Goal: Check status: Check status

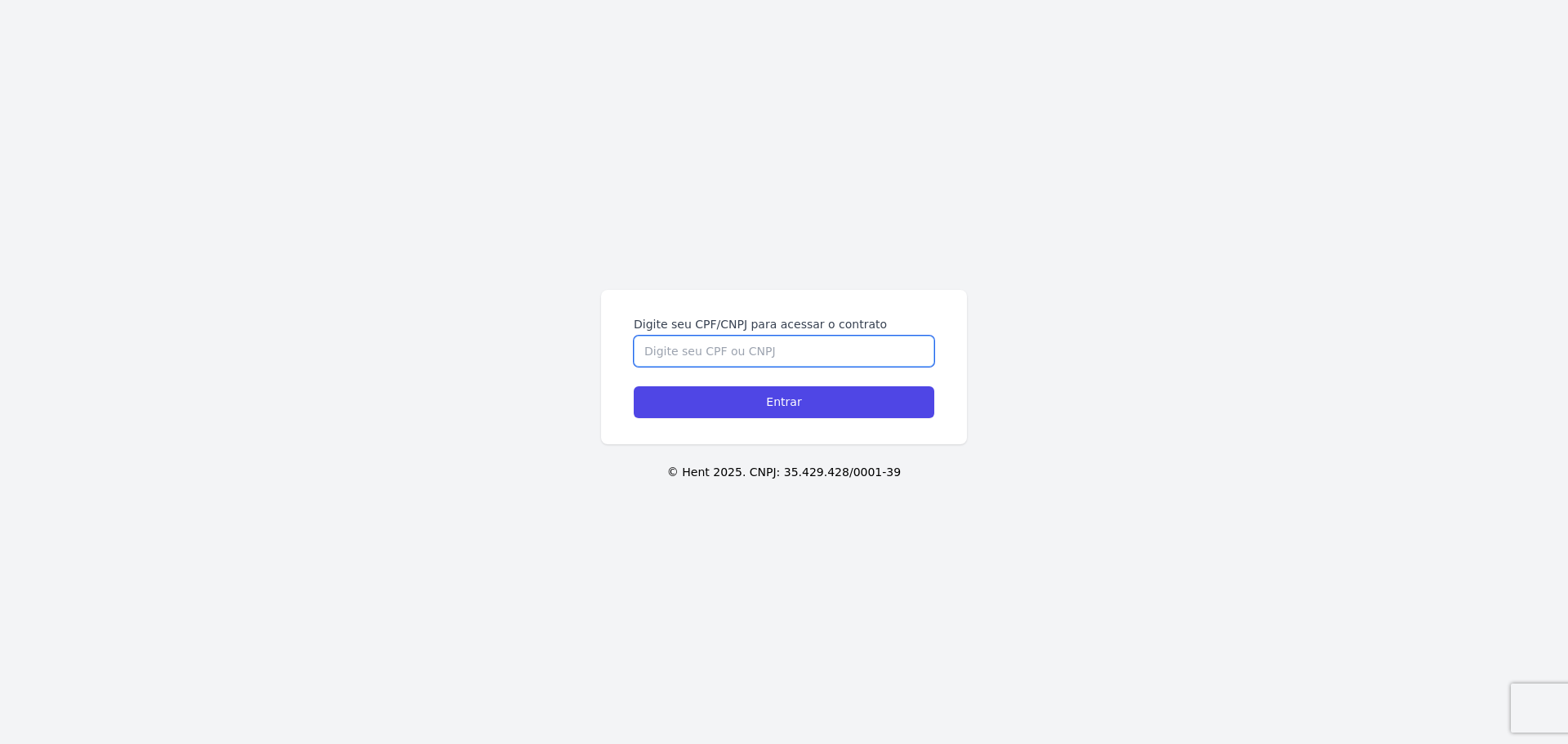
click at [732, 350] on input "Digite seu CPF/CNPJ para acessar o contrato" at bounding box center [784, 351] width 300 height 31
type input "49079994880"
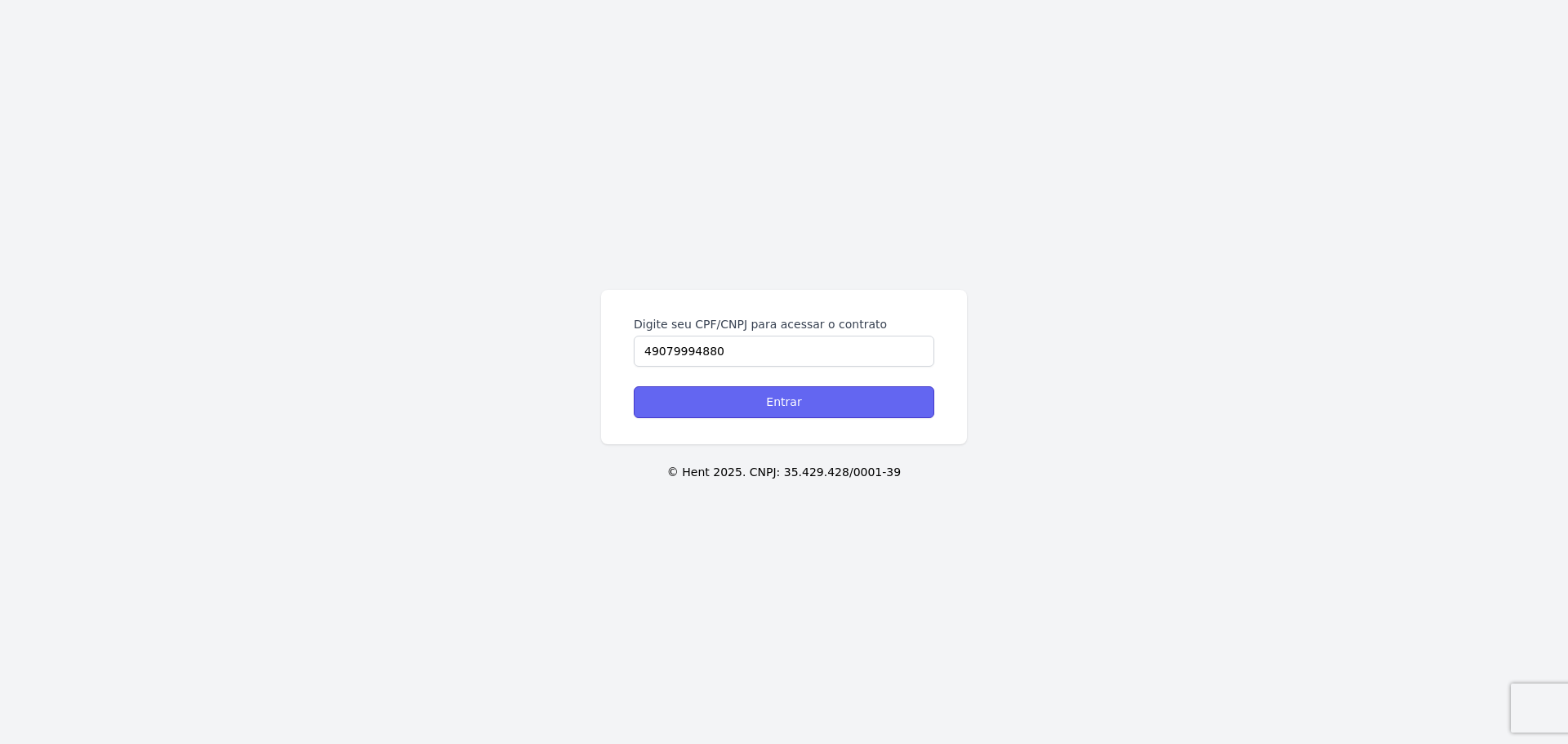
click at [751, 403] on input "Entrar" at bounding box center [784, 403] width 300 height 32
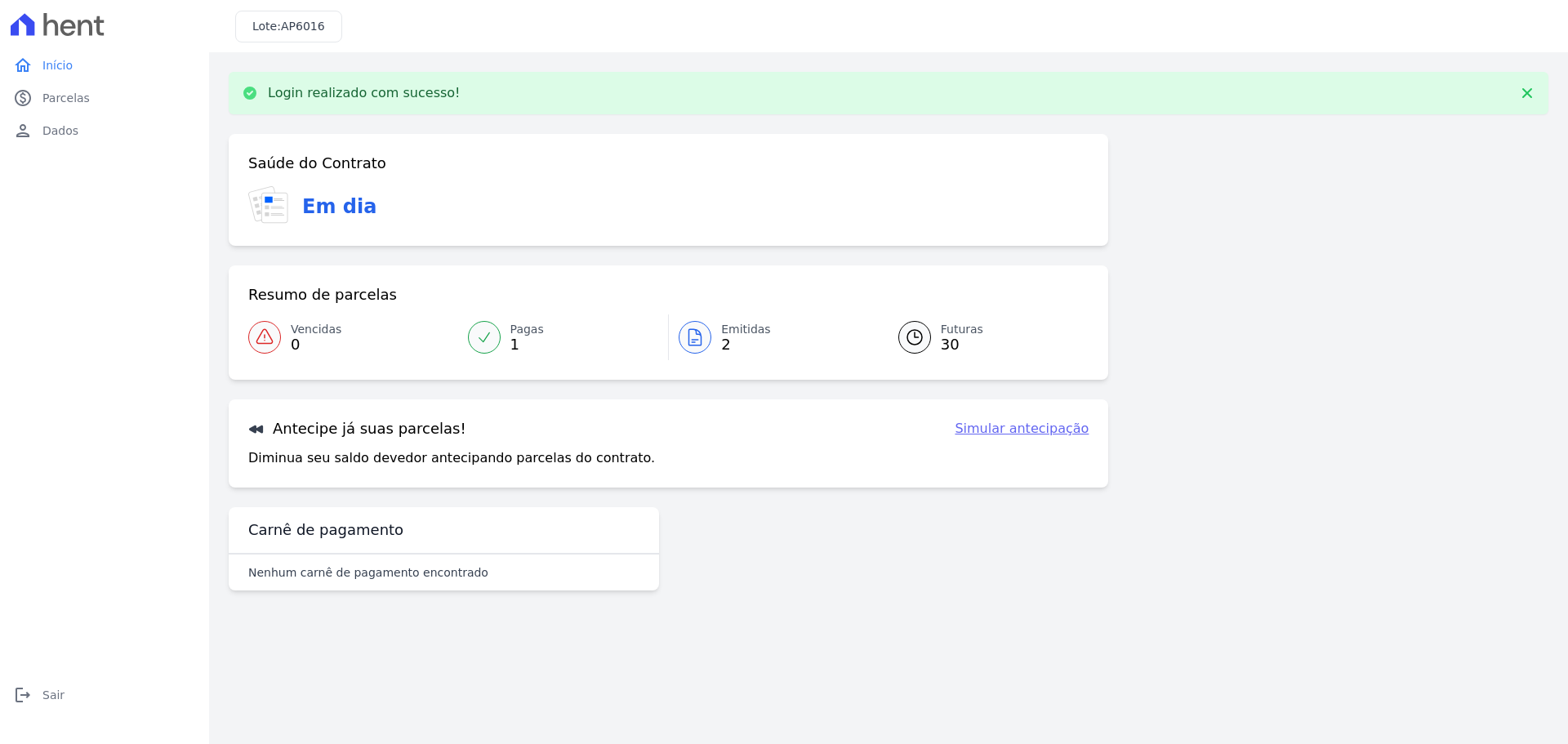
click at [703, 336] on icon at bounding box center [695, 337] width 20 height 20
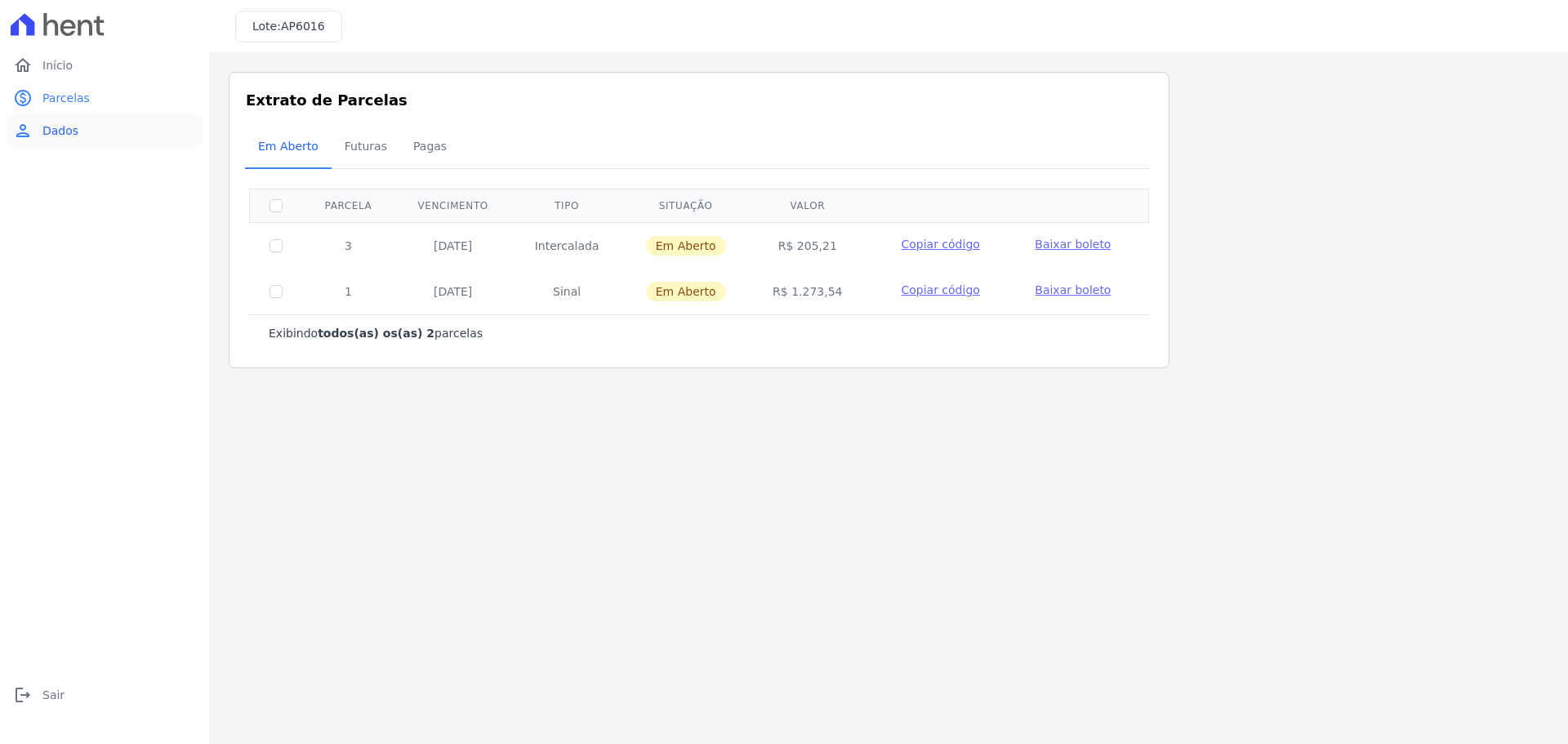
click at [70, 126] on span "Dados" at bounding box center [61, 130] width 36 height 16
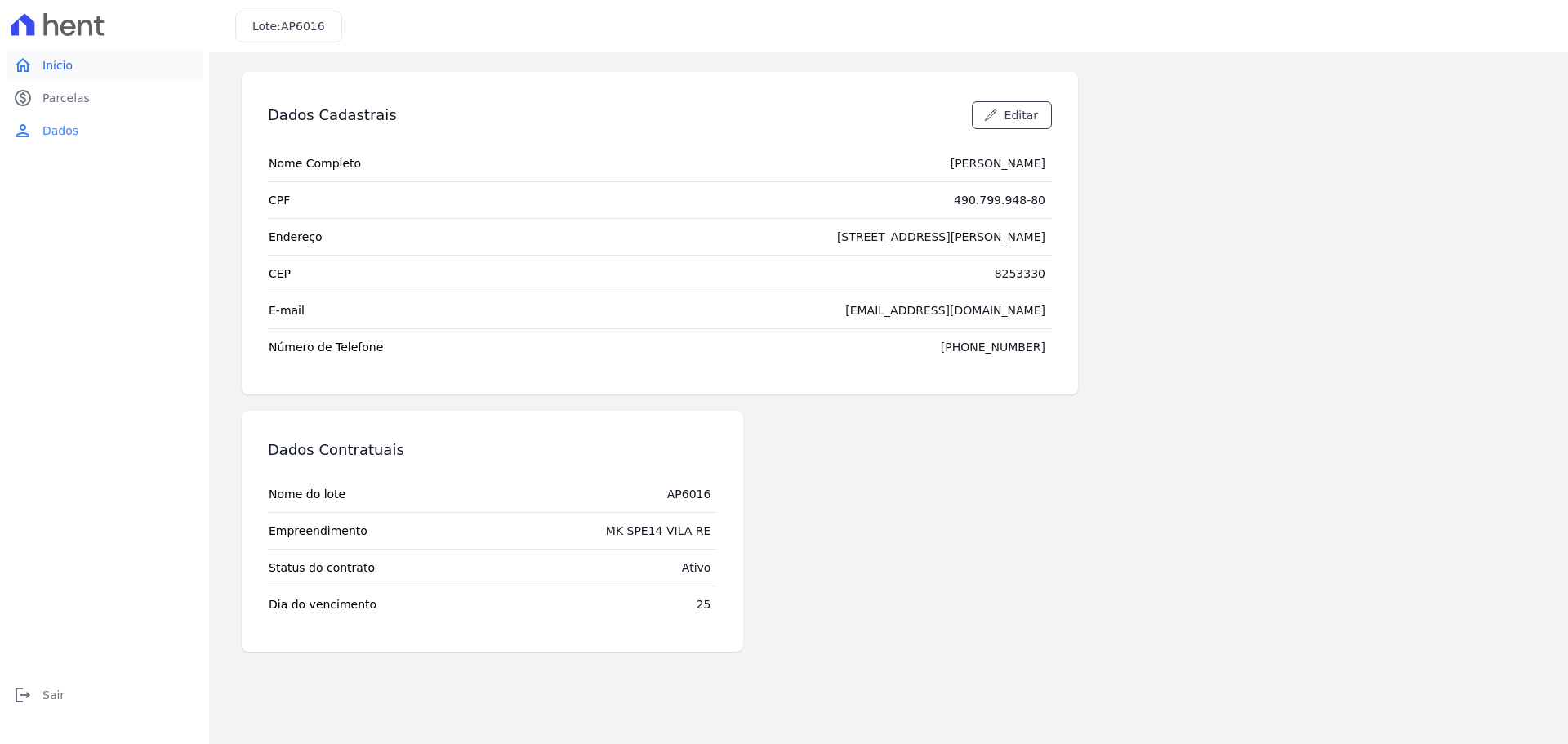
click at [56, 66] on span "Início" at bounding box center [58, 65] width 30 height 16
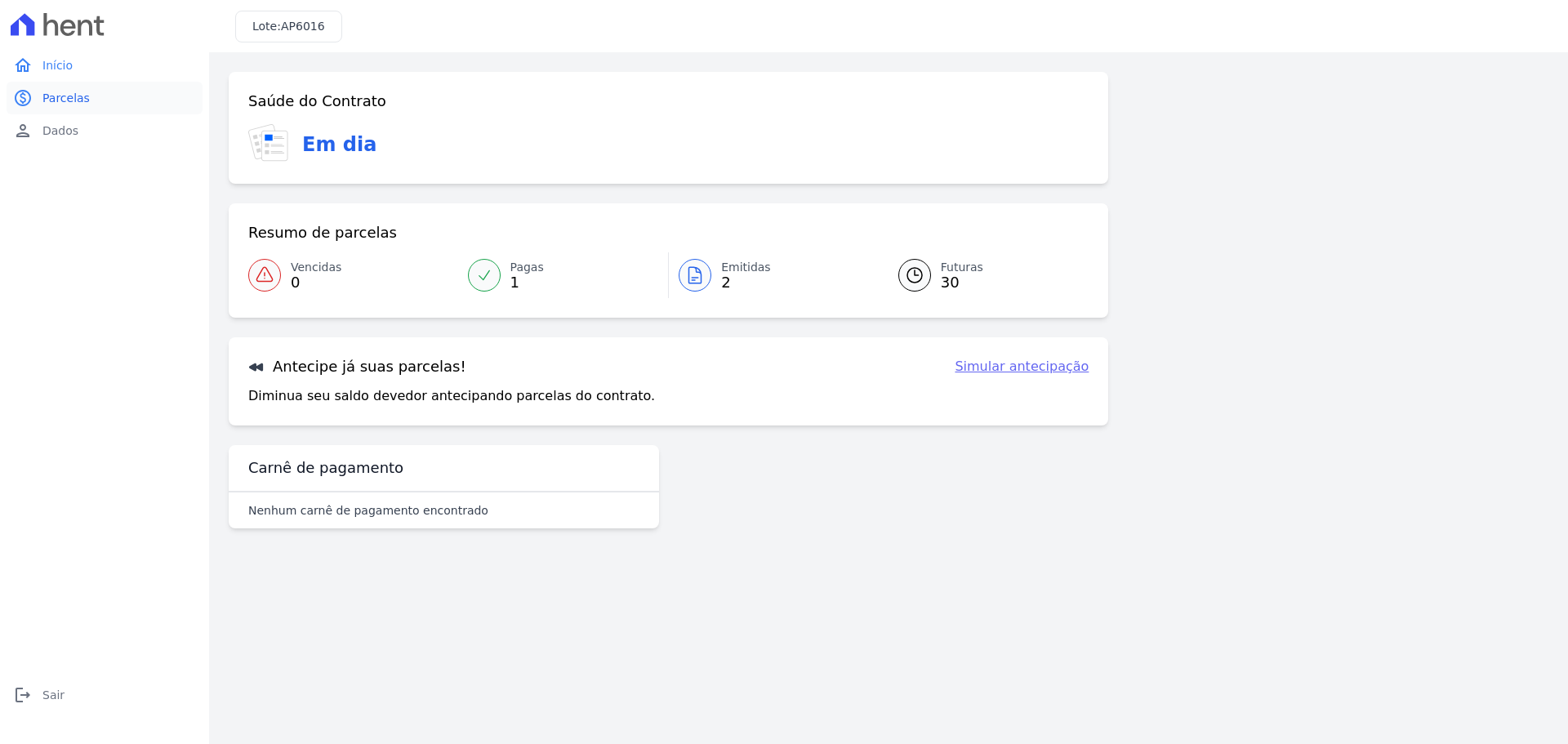
click at [66, 95] on span "Parcelas" at bounding box center [66, 98] width 47 height 16
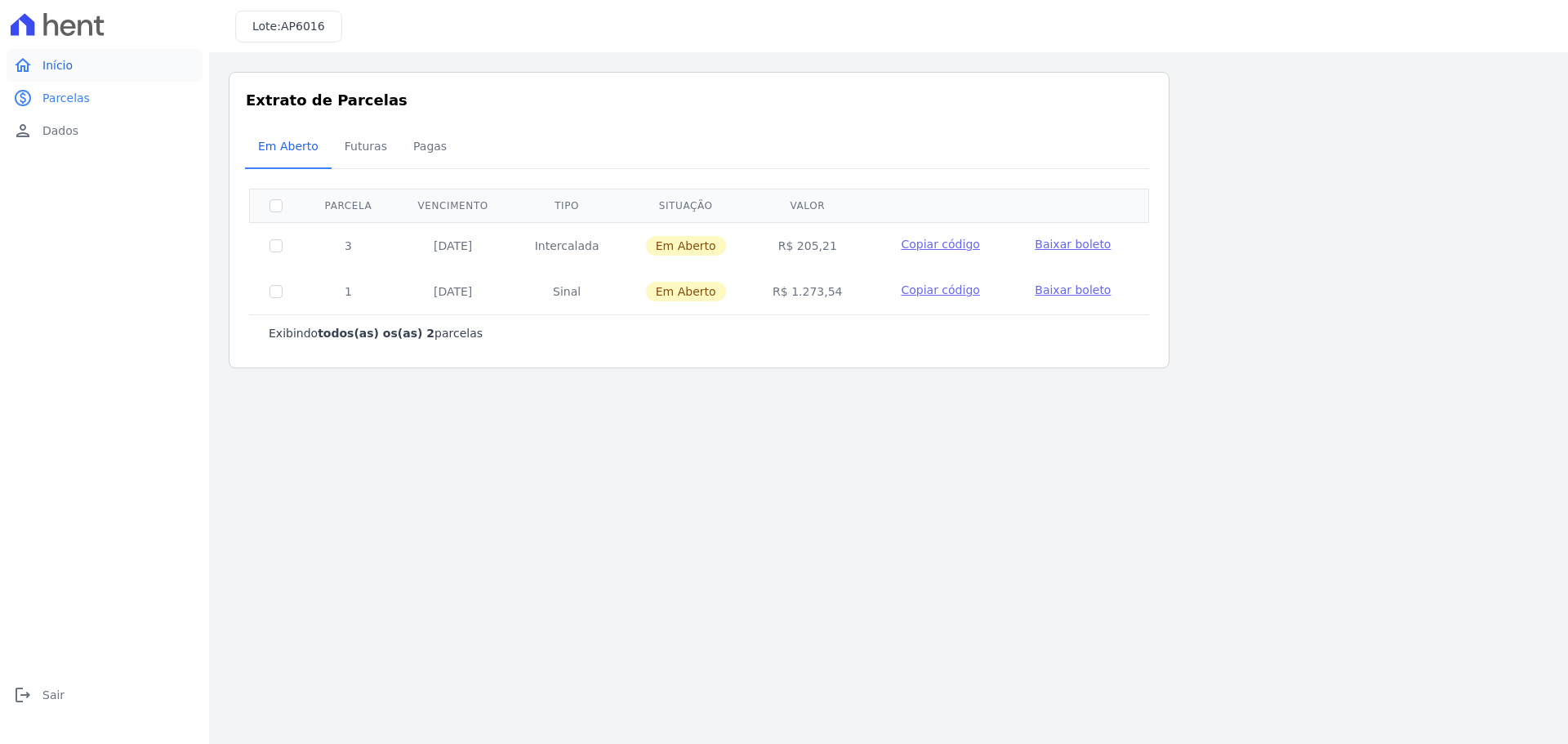
click at [53, 60] on span "Início" at bounding box center [58, 65] width 30 height 16
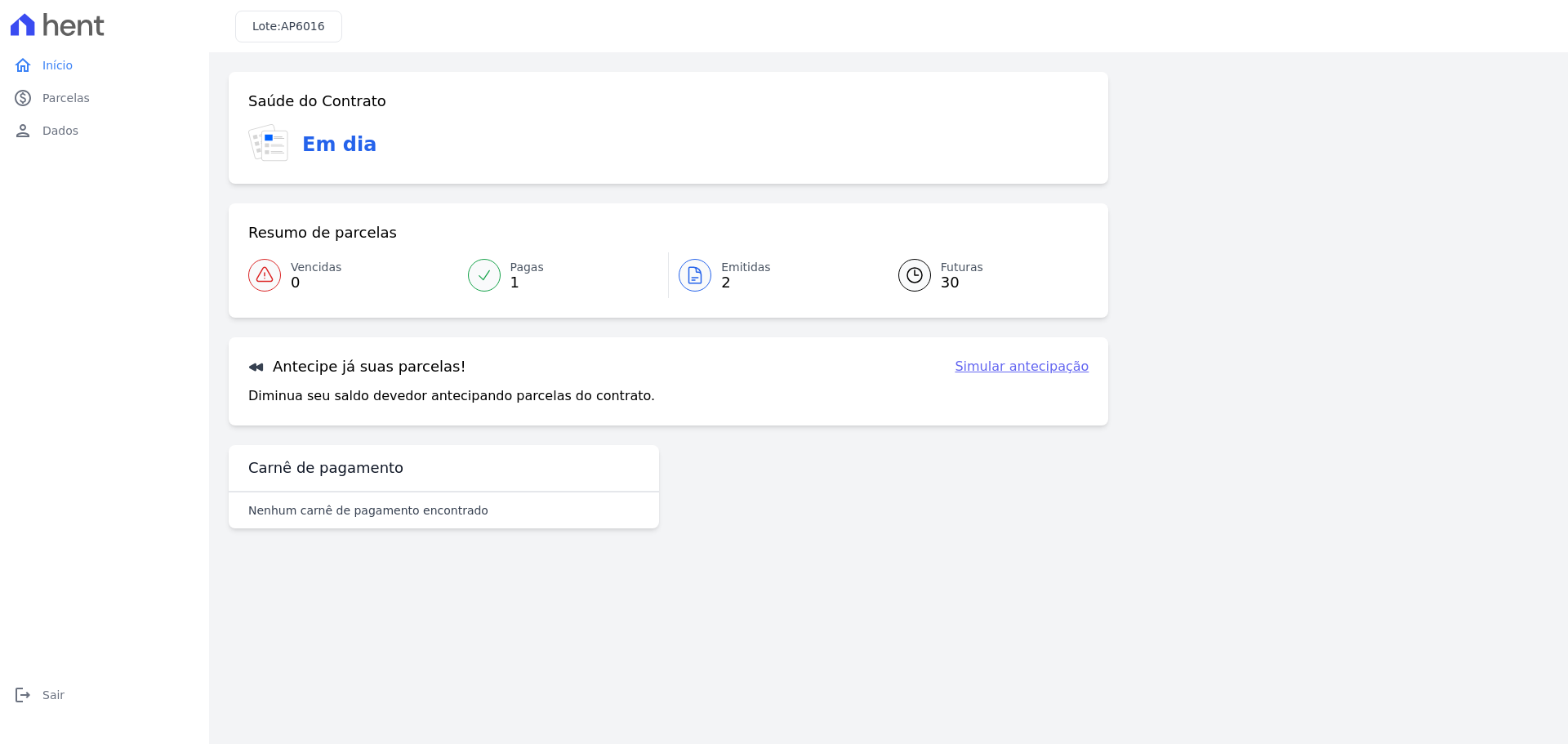
click at [54, 21] on icon at bounding box center [50, 25] width 14 height 23
click at [47, 19] on icon at bounding box center [50, 25] width 14 height 23
click at [37, 67] on link "home Início" at bounding box center [104, 66] width 196 height 32
click at [21, 67] on icon "home" at bounding box center [23, 65] width 20 height 20
click at [474, 272] on div at bounding box center [484, 276] width 32 height 32
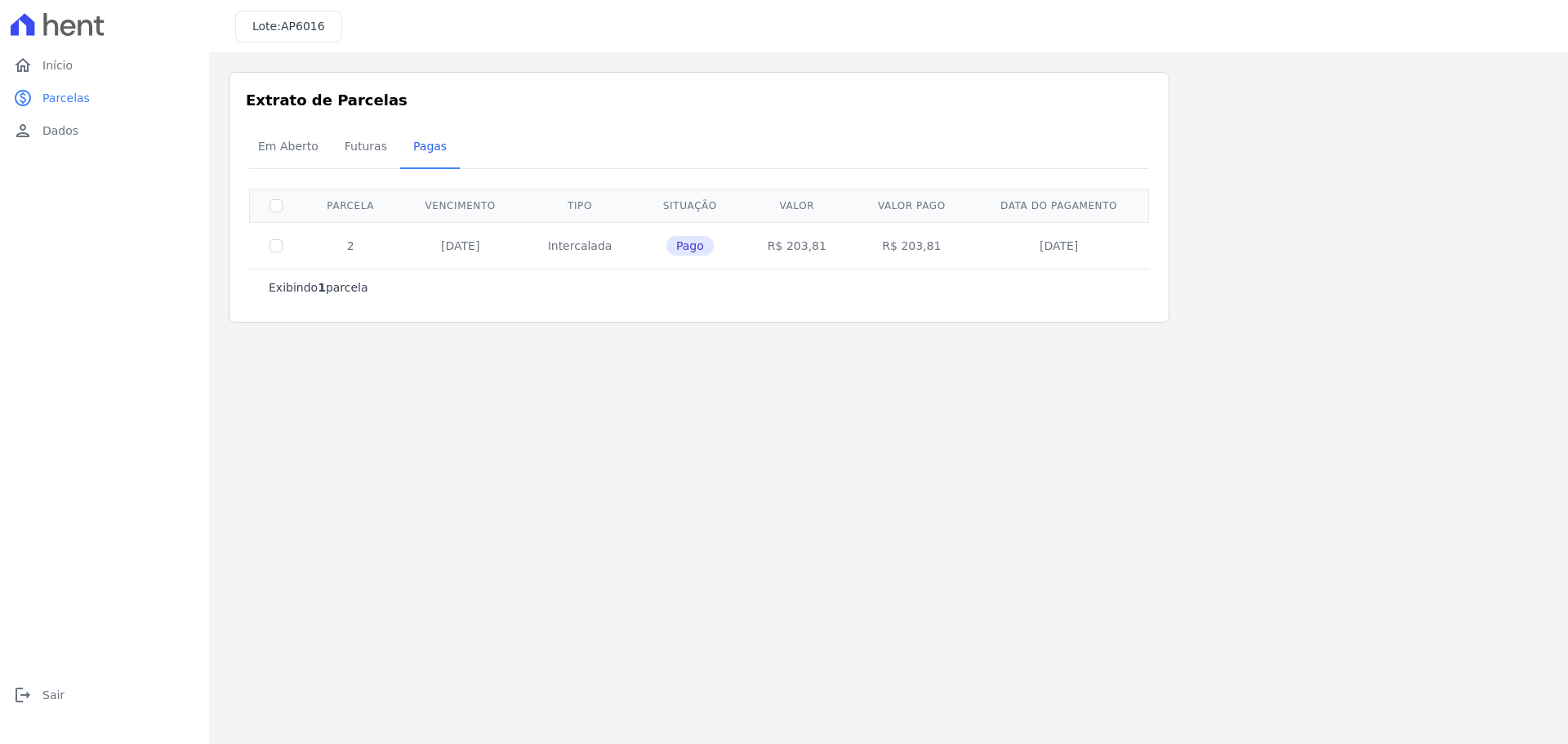
click at [347, 247] on td "2" at bounding box center [349, 245] width 96 height 47
click at [356, 149] on span "Futuras" at bounding box center [366, 146] width 62 height 32
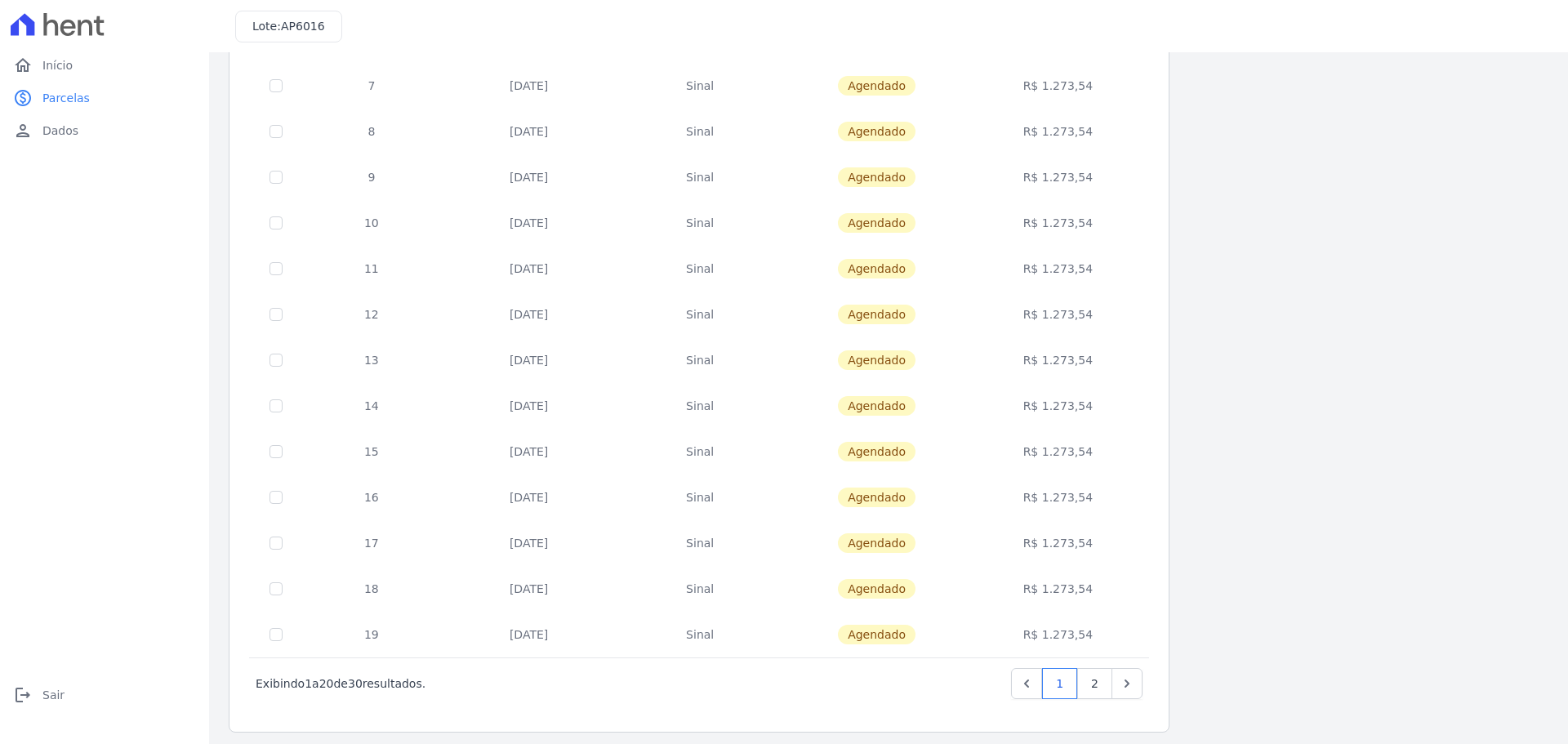
scroll to position [488, 0]
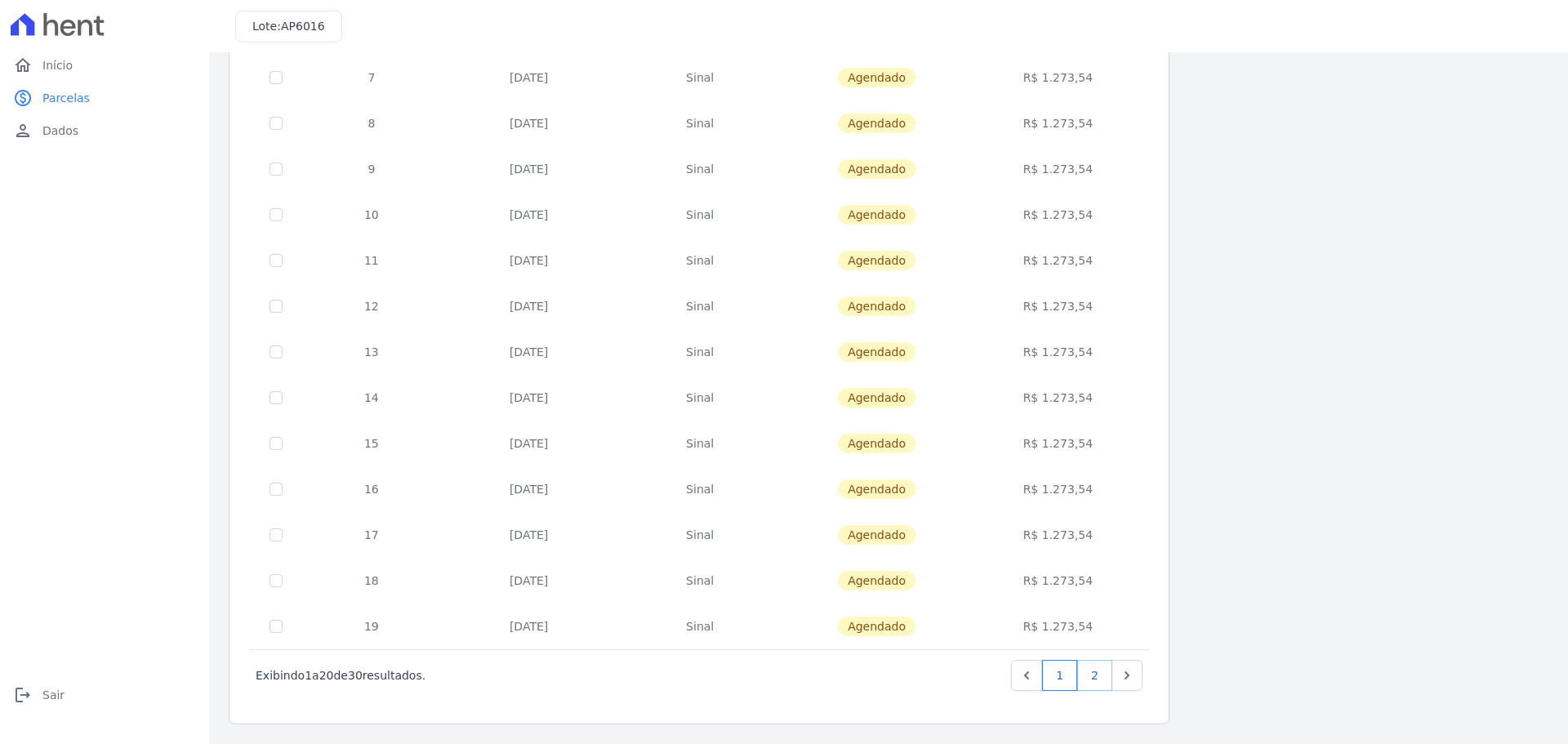
click at [1098, 679] on link "2" at bounding box center [1094, 676] width 35 height 31
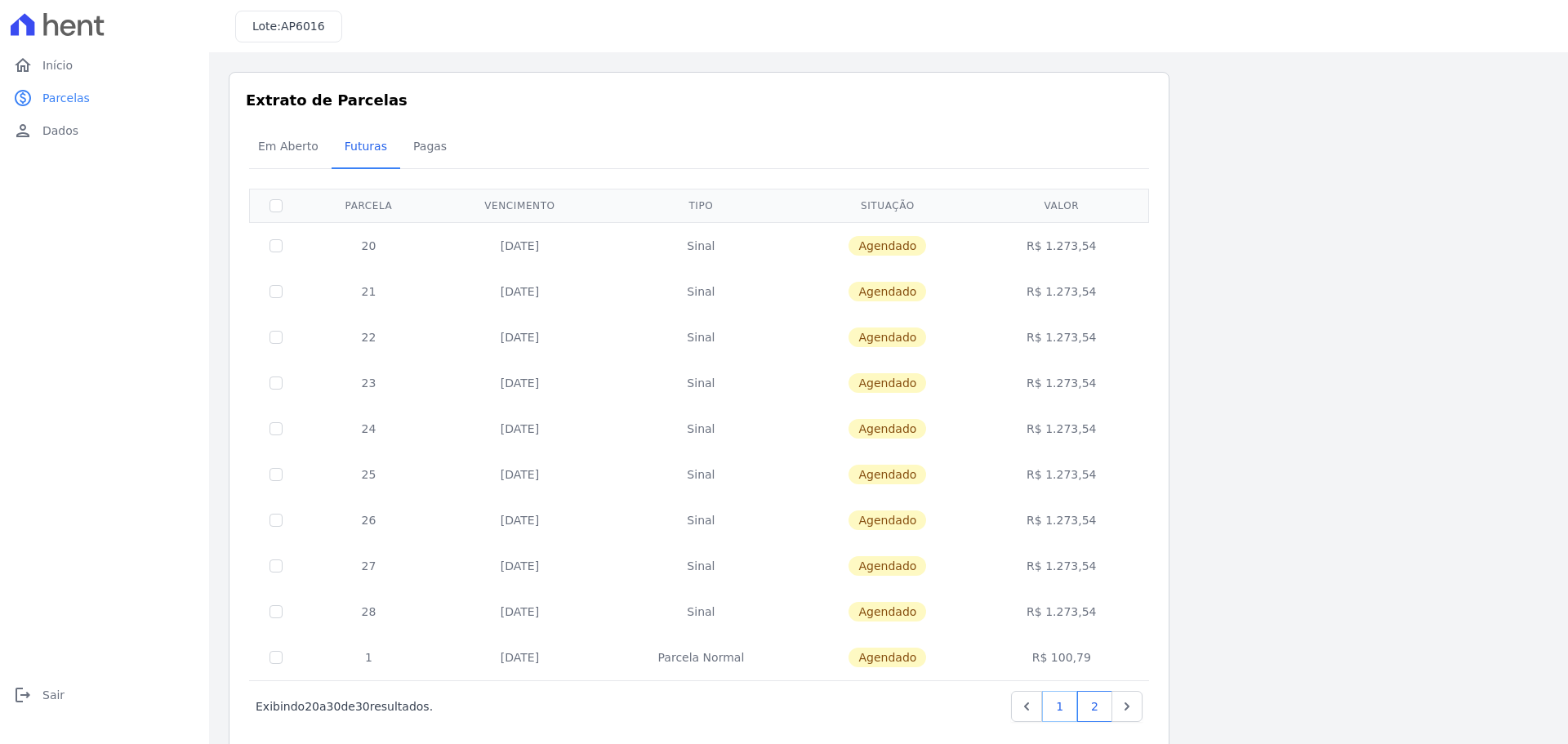
click at [1062, 712] on link "1" at bounding box center [1059, 707] width 35 height 31
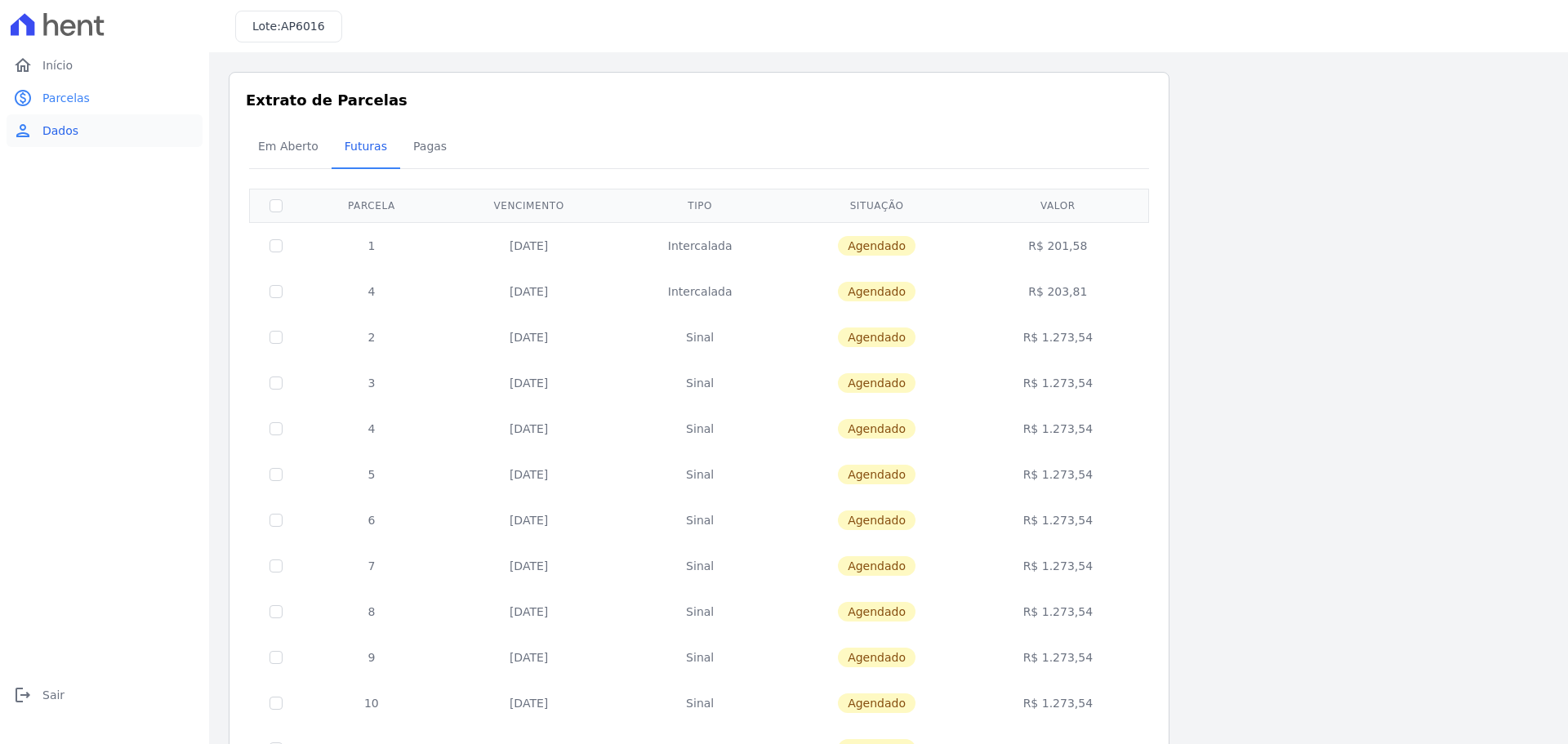
click at [75, 118] on link "person Dados" at bounding box center [104, 130] width 196 height 32
